Goal: Information Seeking & Learning: Learn about a topic

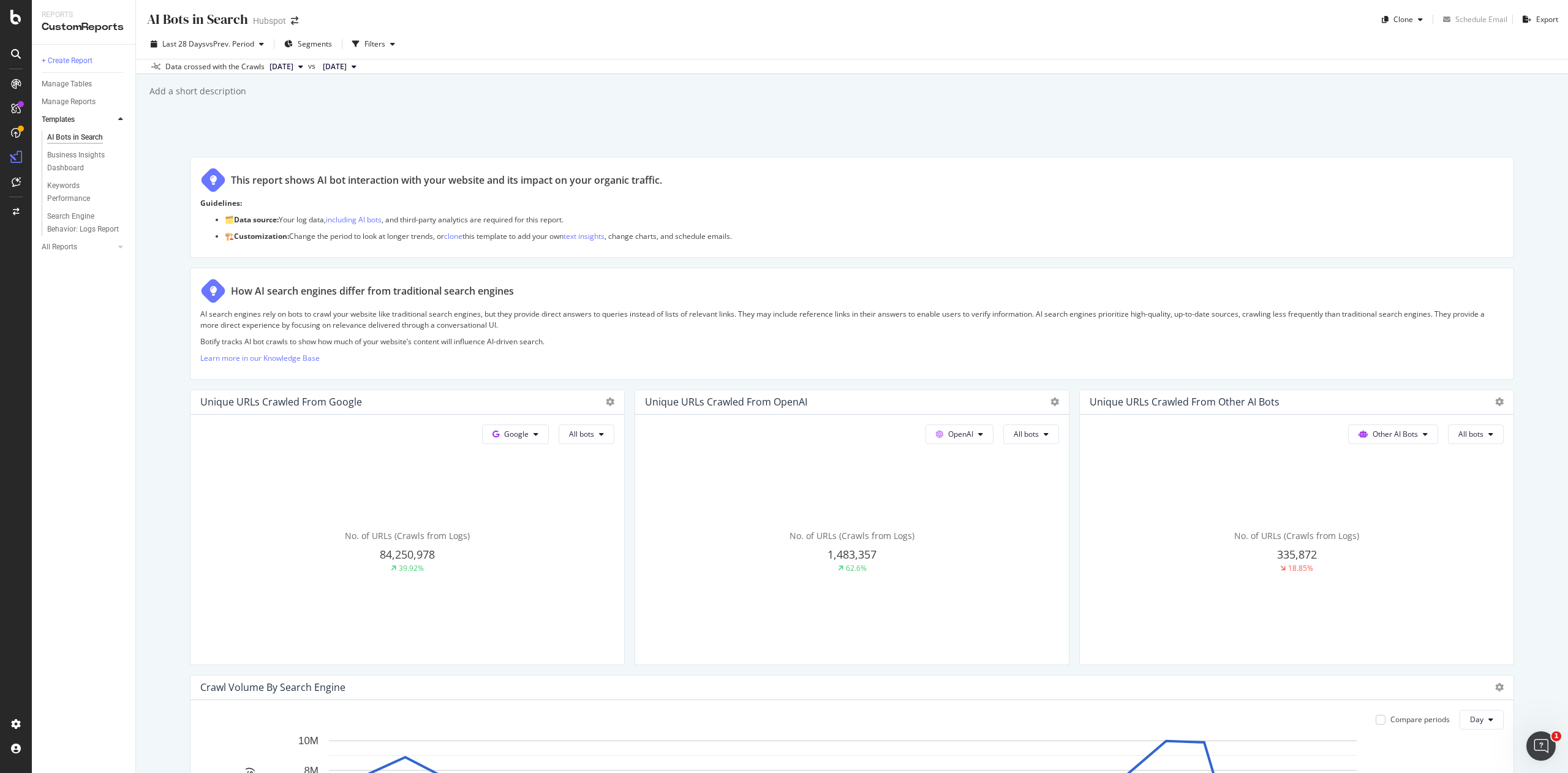
scroll to position [512, 0]
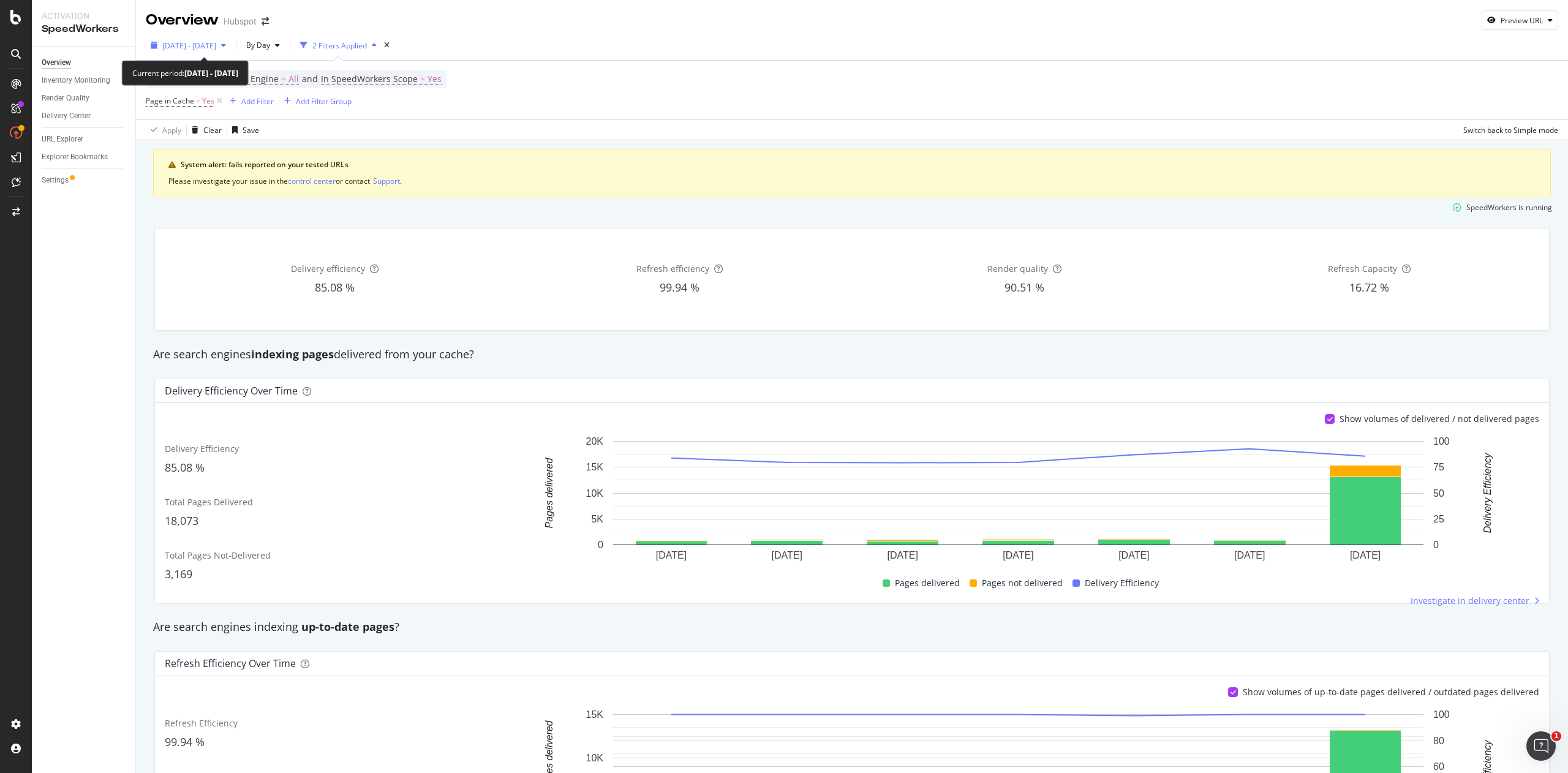
click at [216, 42] on span "2025 Aug. 28th - Sep. 3rd" at bounding box center [189, 45] width 54 height 10
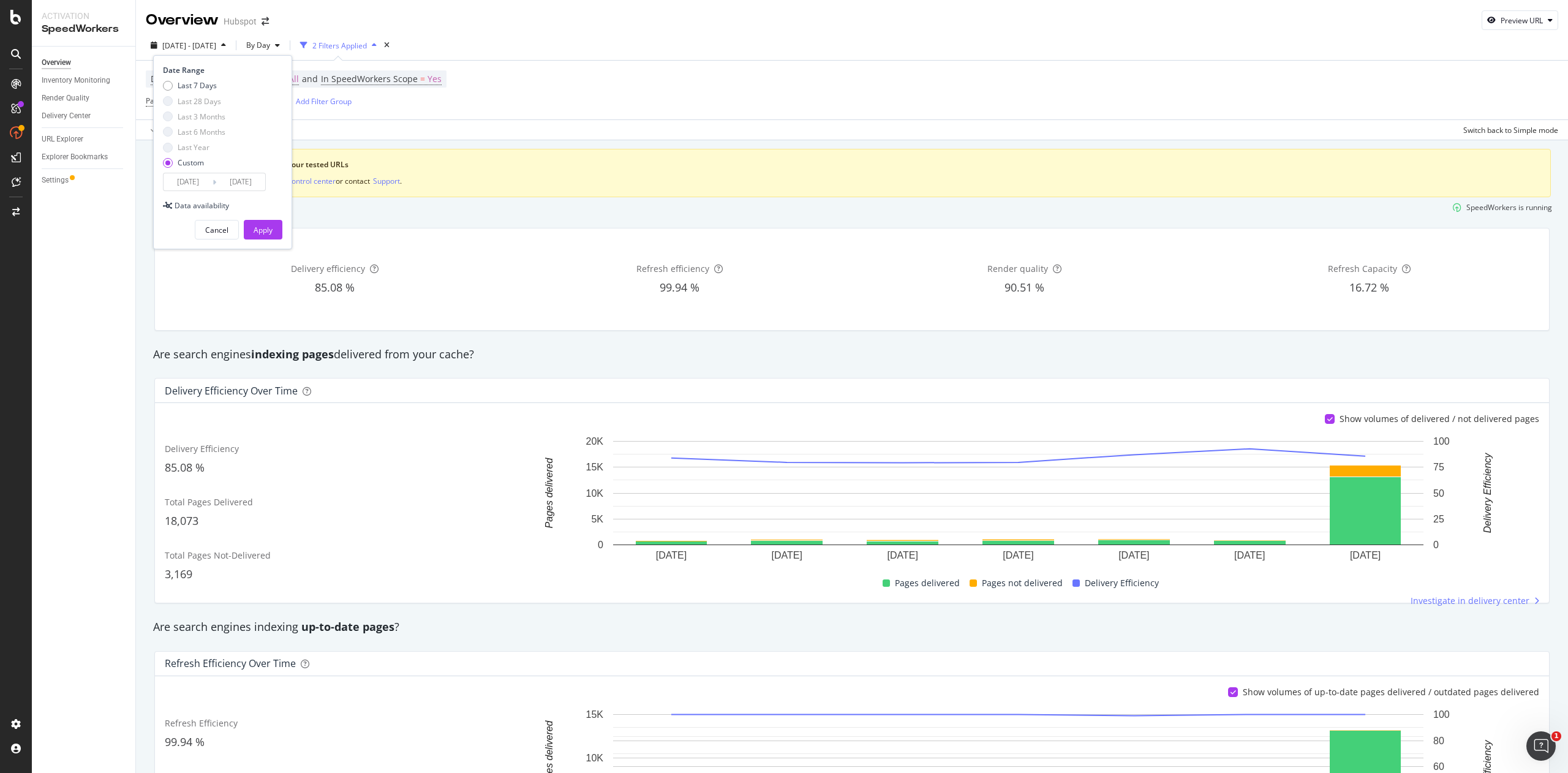
click at [209, 183] on input "2025/08/28" at bounding box center [188, 182] width 49 height 17
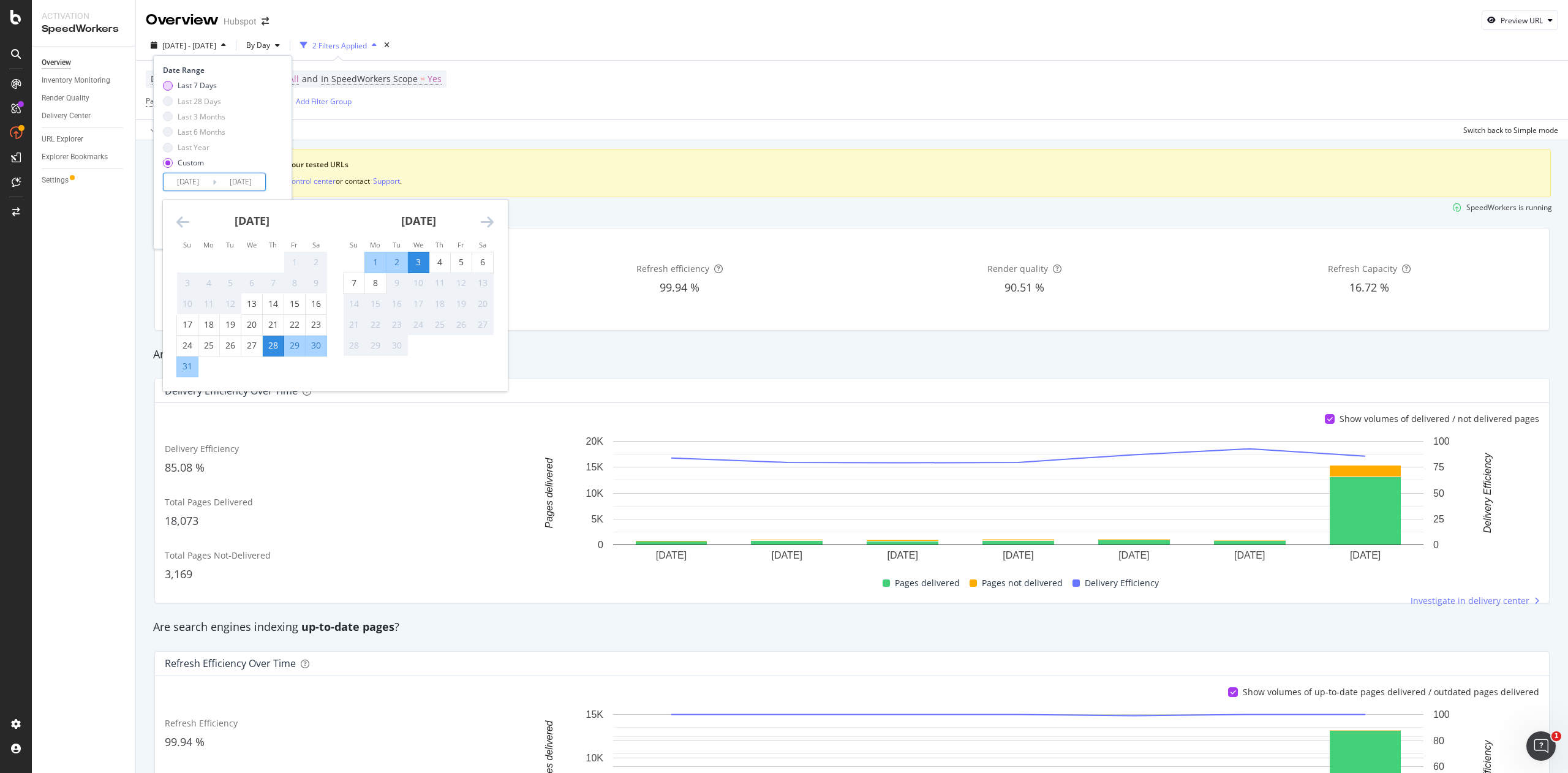
click at [178, 90] on div "Last 7 Days" at bounding box center [197, 85] width 39 height 10
type input "2025/09/02"
type input "2025/09/08"
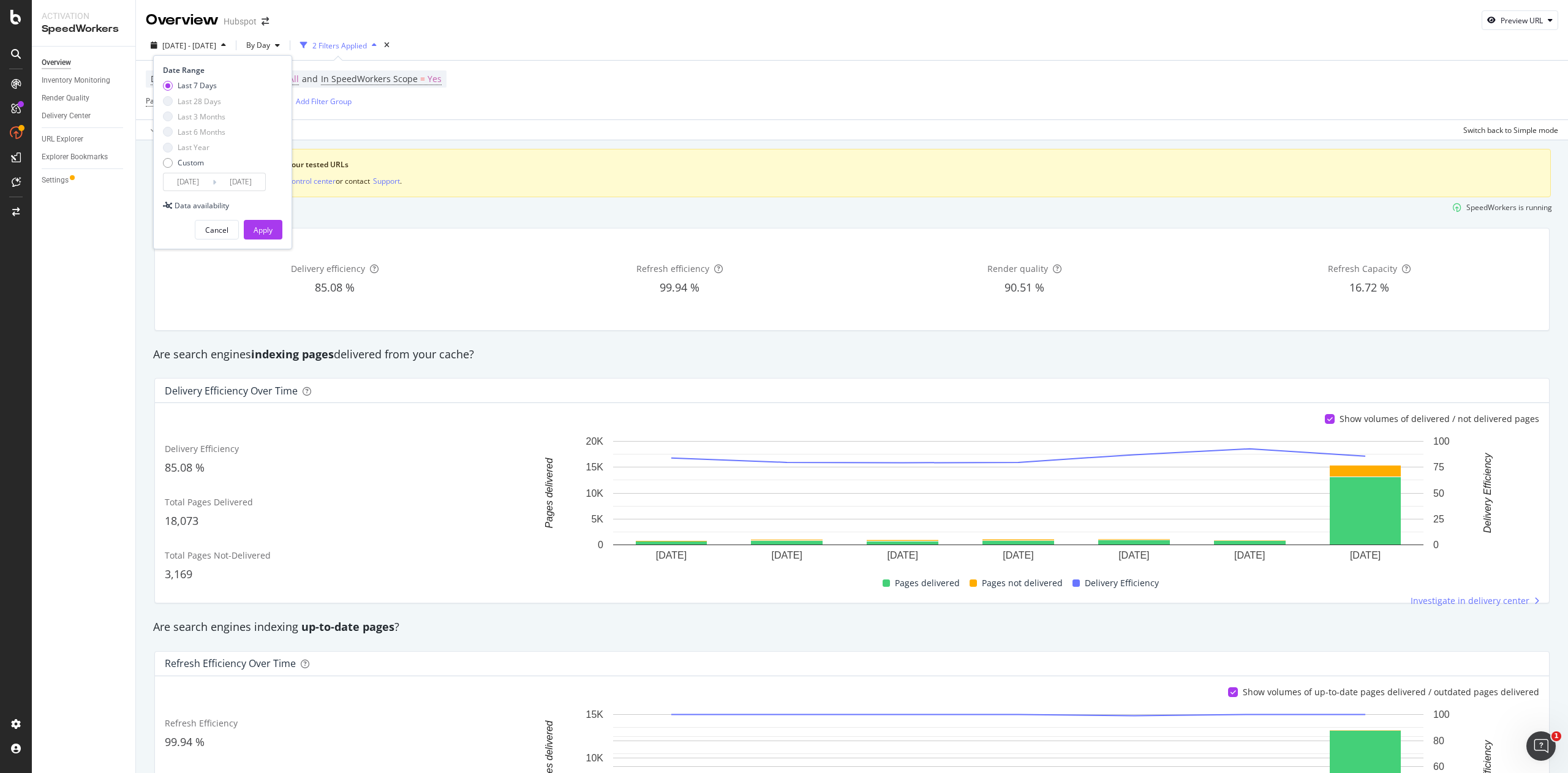
click at [244, 215] on div "Cancel Apply" at bounding box center [222, 225] width 120 height 29
click at [263, 229] on div "Apply" at bounding box center [263, 229] width 19 height 10
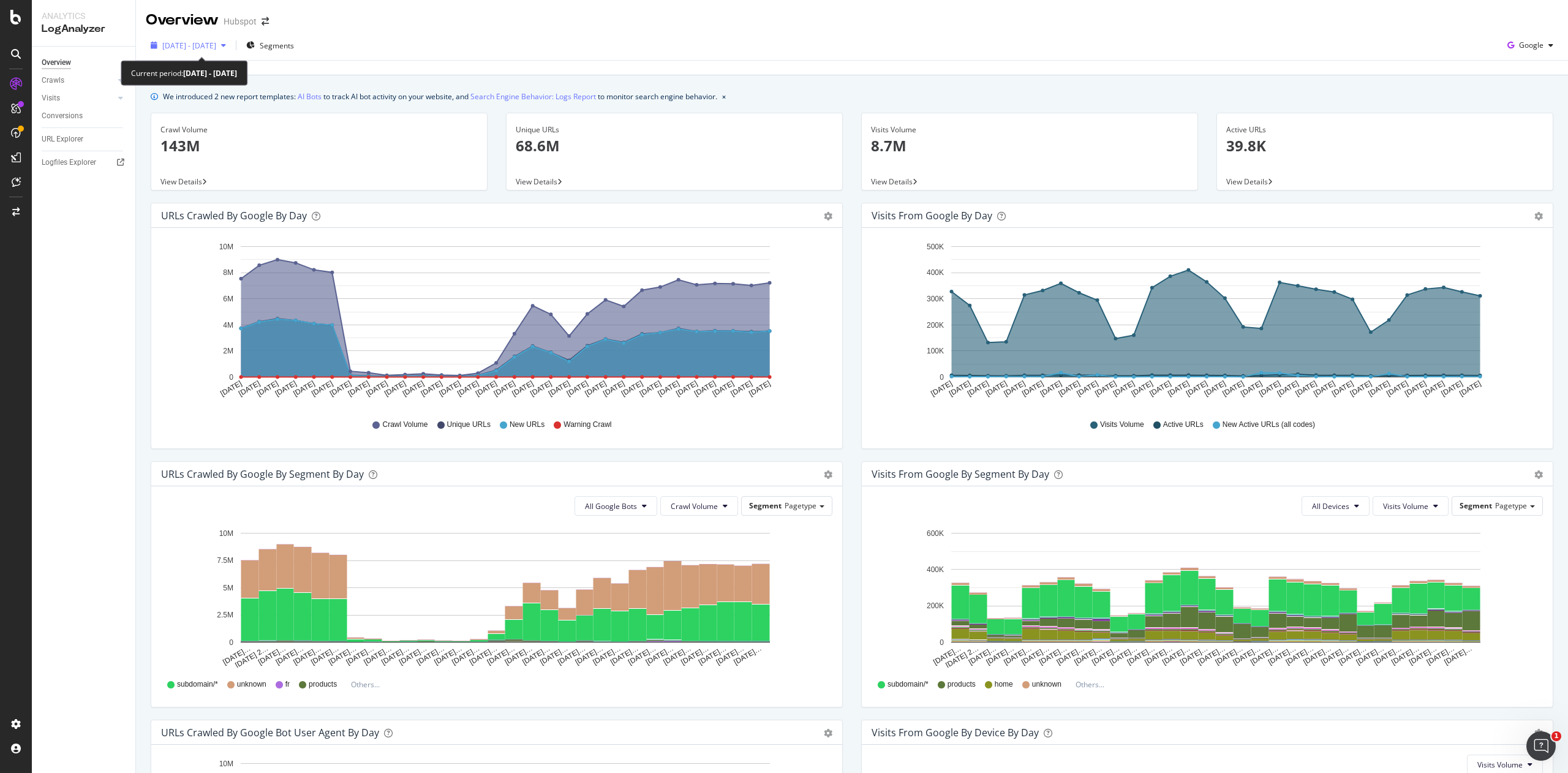
click at [216, 44] on span "[DATE] - [DATE]" at bounding box center [189, 45] width 54 height 10
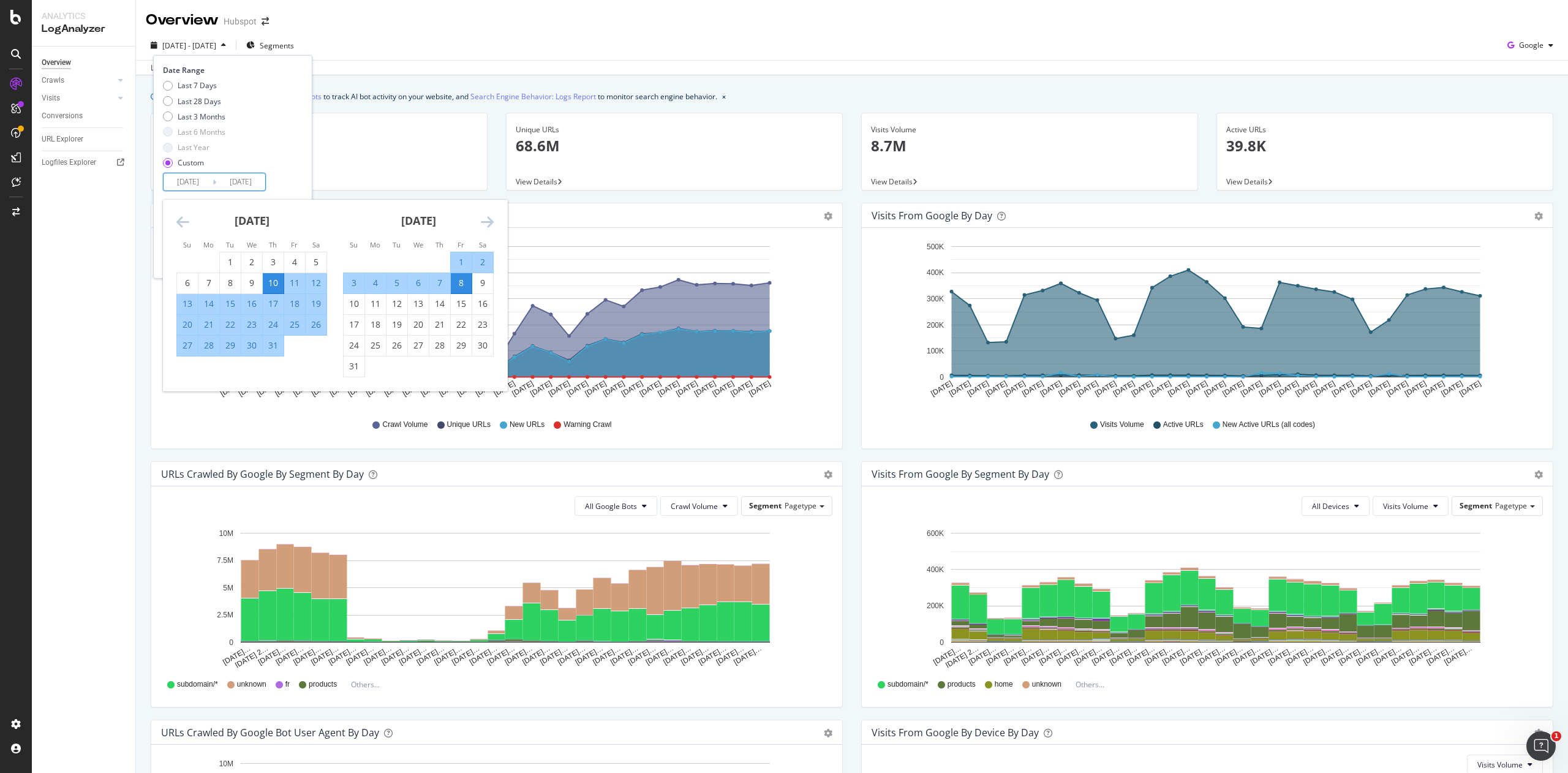
click at [252, 187] on input "[DATE]" at bounding box center [241, 182] width 49 height 17
click at [490, 218] on icon "Move forward to switch to the next month." at bounding box center [487, 221] width 13 height 15
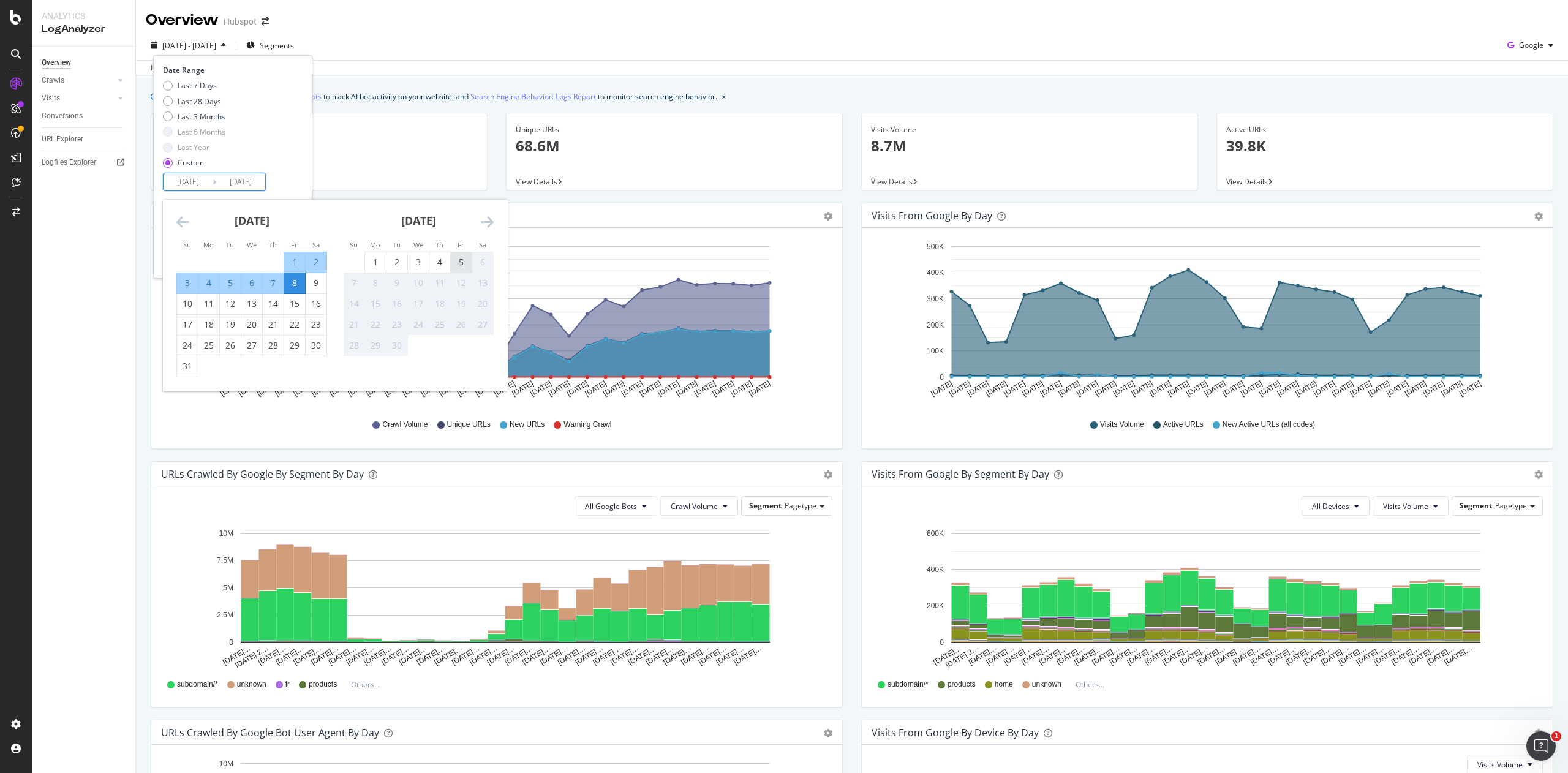
click at [461, 261] on div "5" at bounding box center [462, 262] width 21 height 13
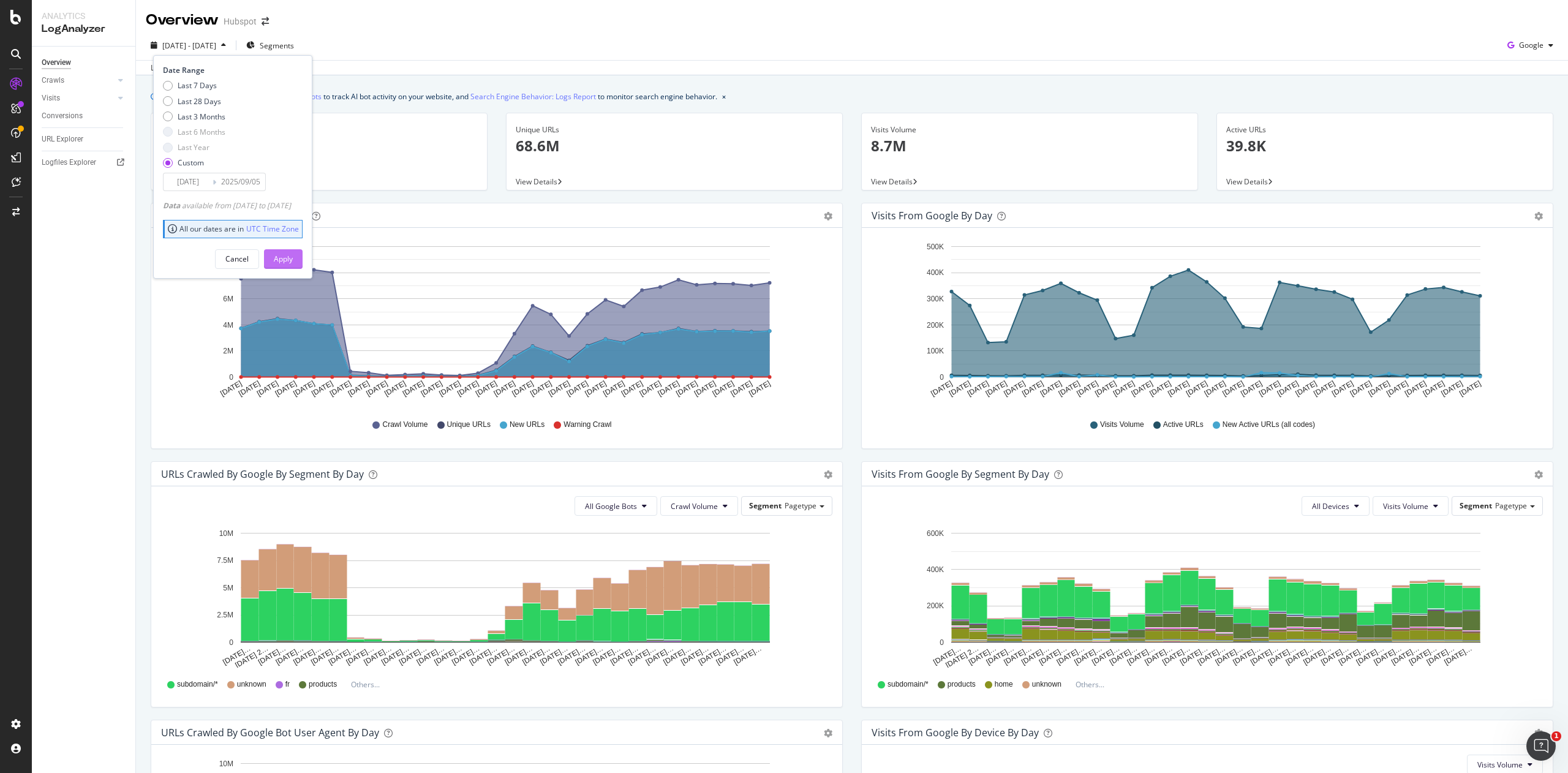
click at [293, 264] on div "Apply" at bounding box center [283, 259] width 19 height 10
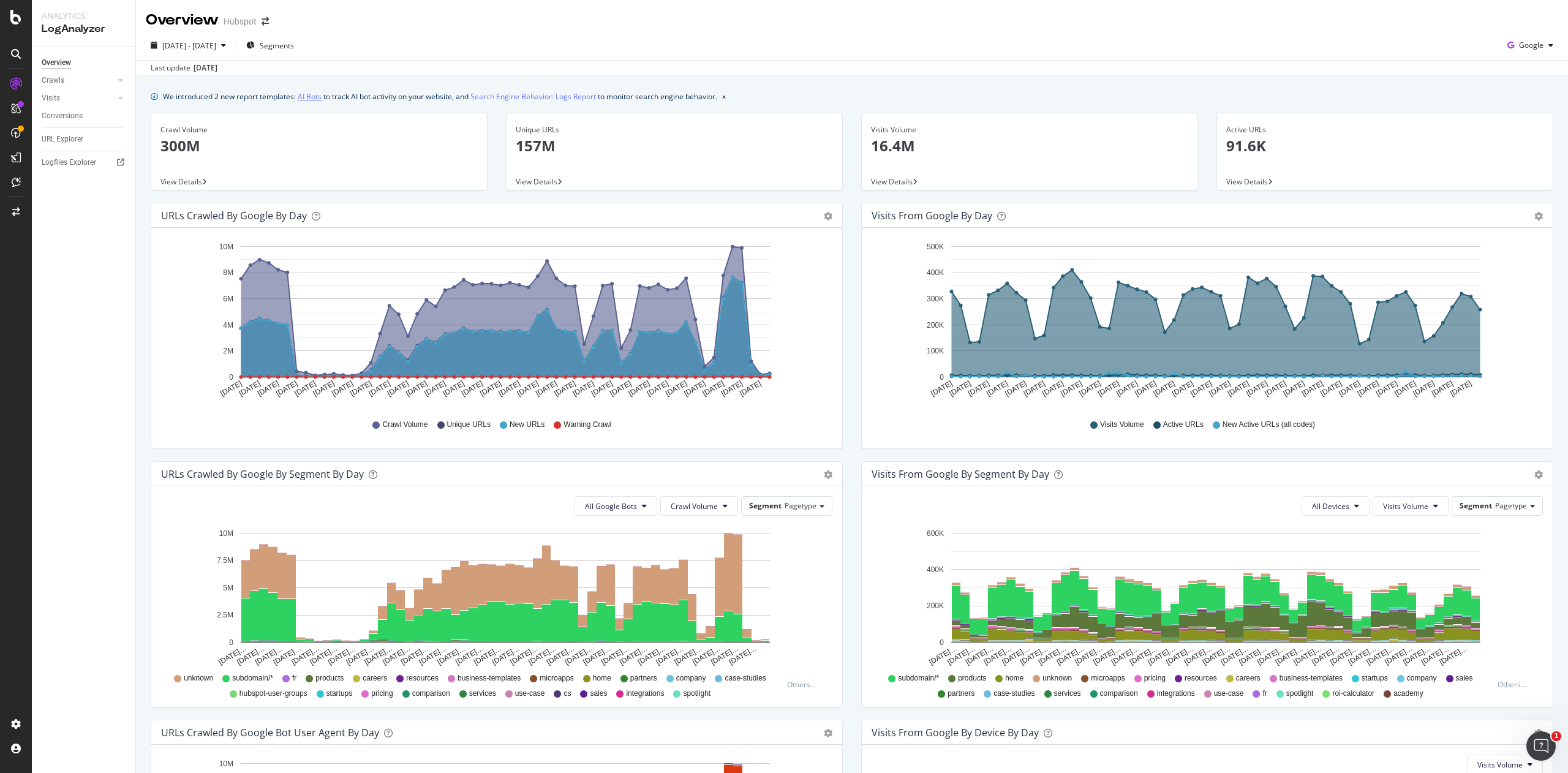
click at [310, 97] on link "AI Bots" at bounding box center [310, 97] width 24 height 13
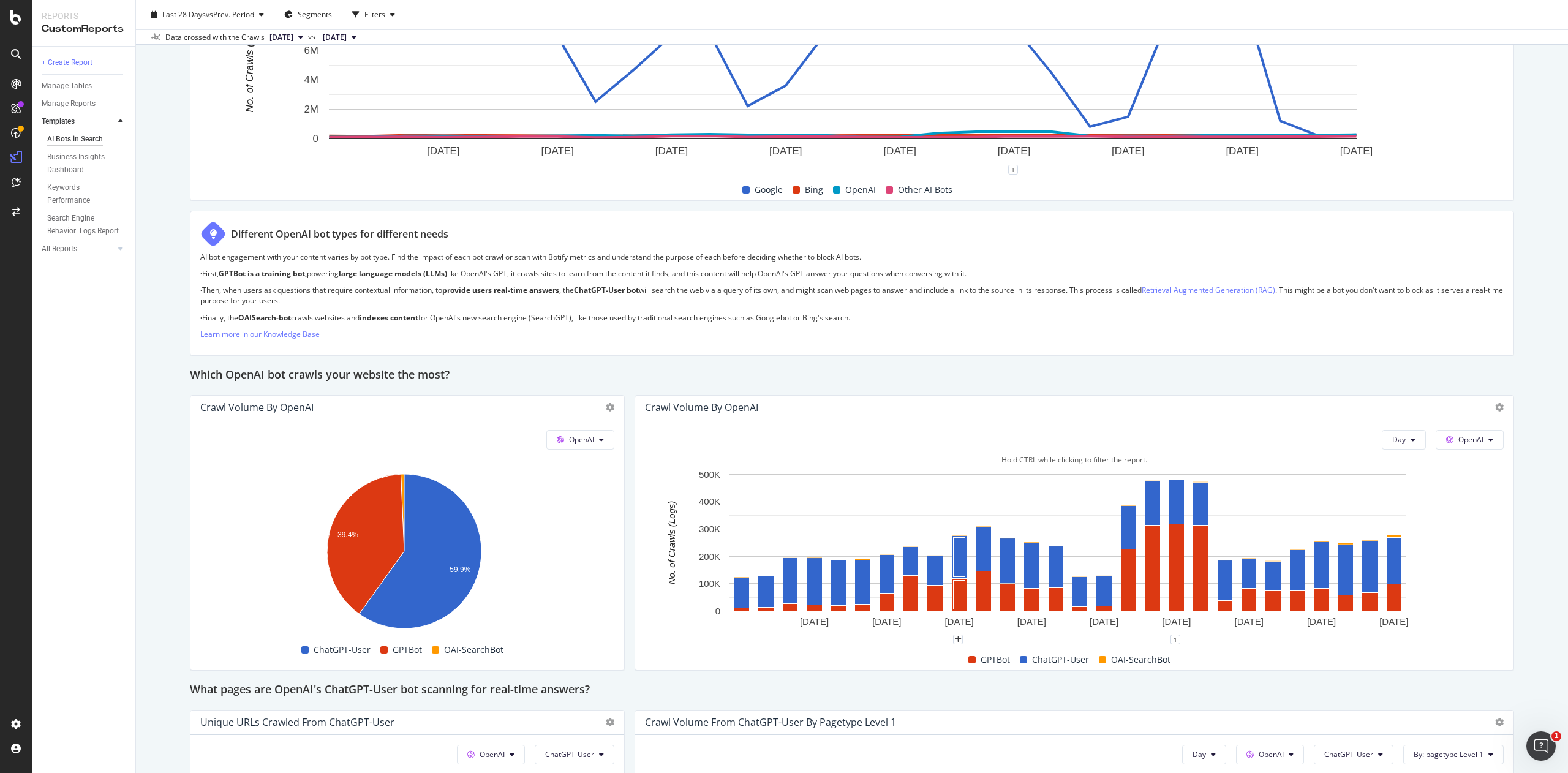
scroll to position [880, 0]
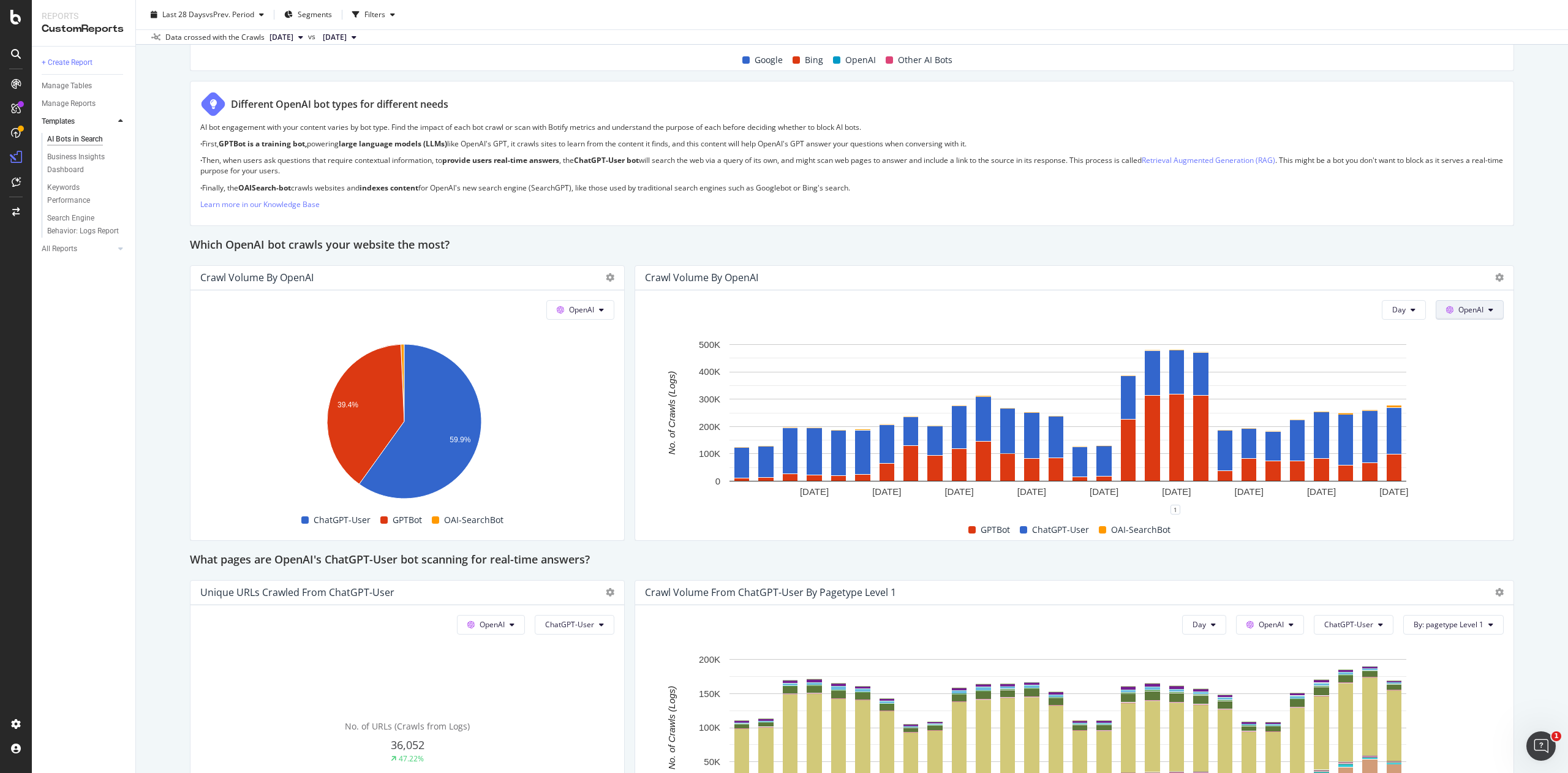
click at [1458, 308] on span "OpenAI" at bounding box center [1471, 309] width 25 height 10
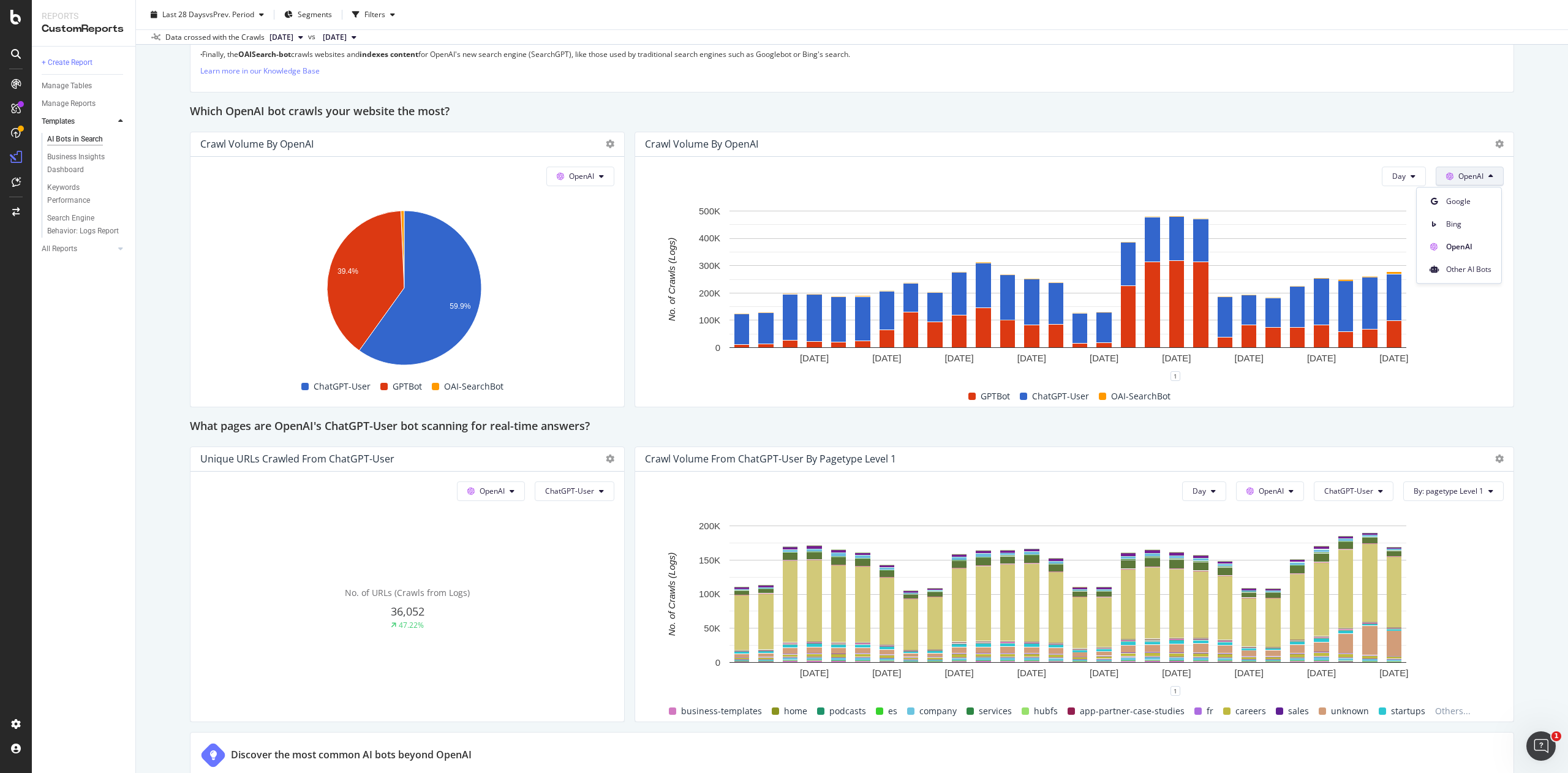
scroll to position [1008, 0]
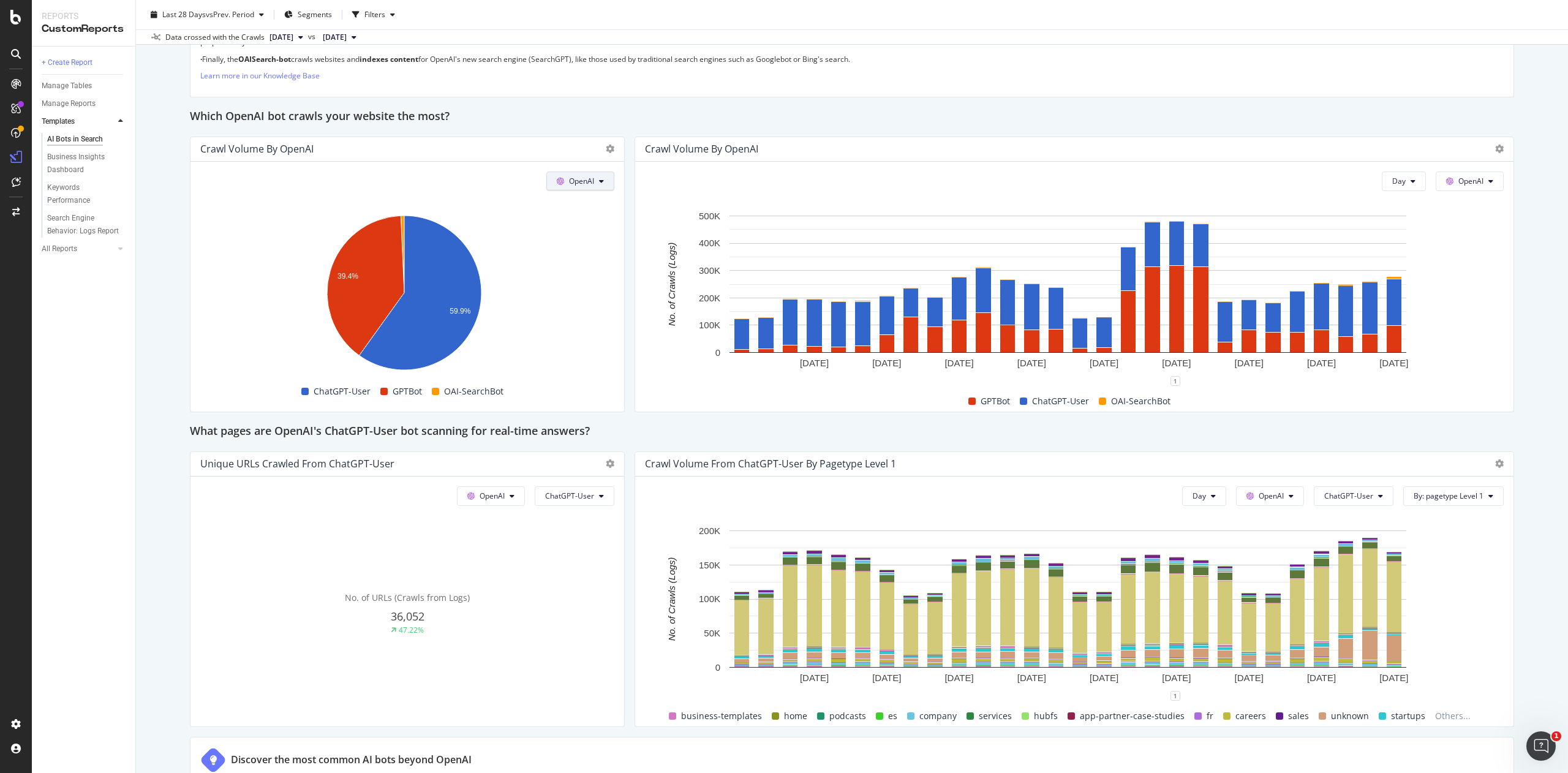
click at [579, 183] on span "OpenAI" at bounding box center [582, 180] width 25 height 10
